Goal: Communication & Community: Share content

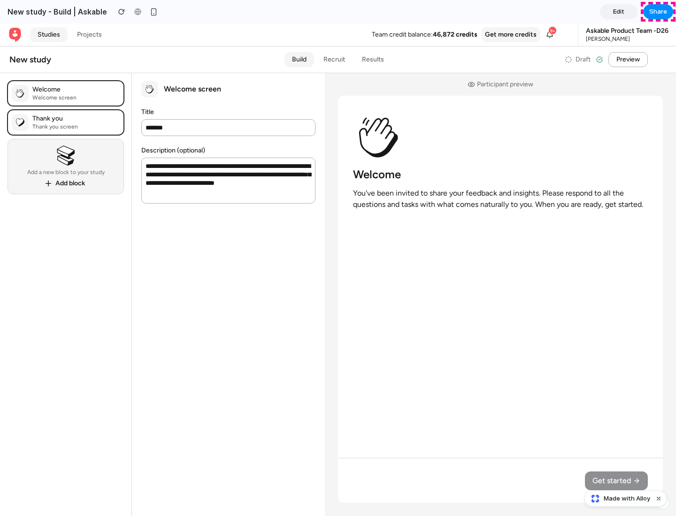
click at [658, 12] on span "Share" at bounding box center [658, 11] width 18 height 9
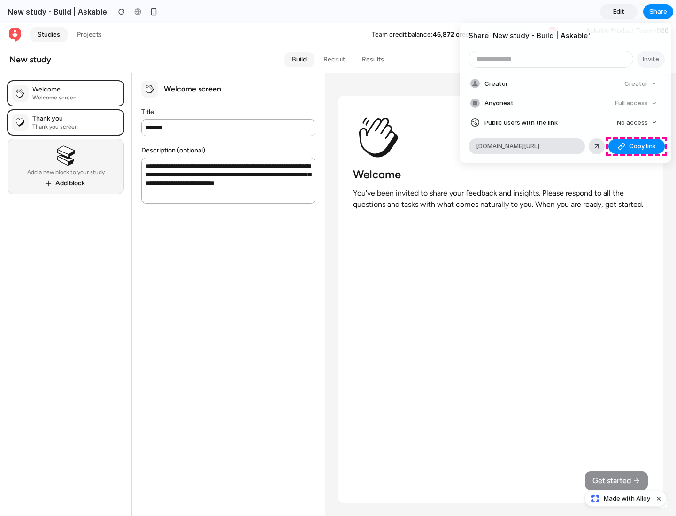
click at [636, 146] on span "Copy link" at bounding box center [642, 146] width 27 height 9
click at [626, 499] on div "Share ' New study - Build | Askable ' Invite Creator Creator Anyone at Full acc…" at bounding box center [338, 258] width 676 height 516
